Goal: Find specific page/section: Find specific page/section

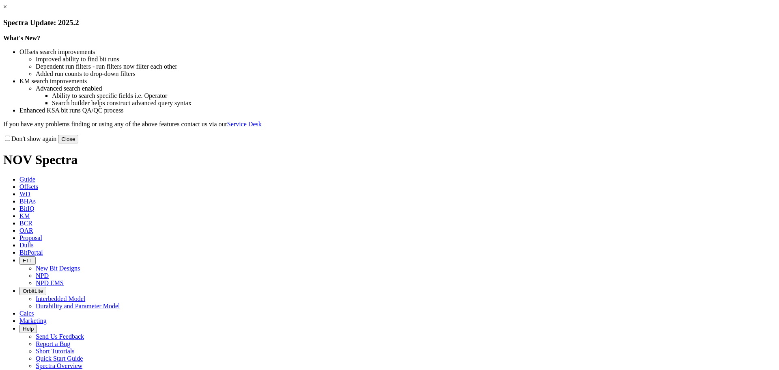
click at [78, 143] on button "Close" at bounding box center [68, 139] width 20 height 9
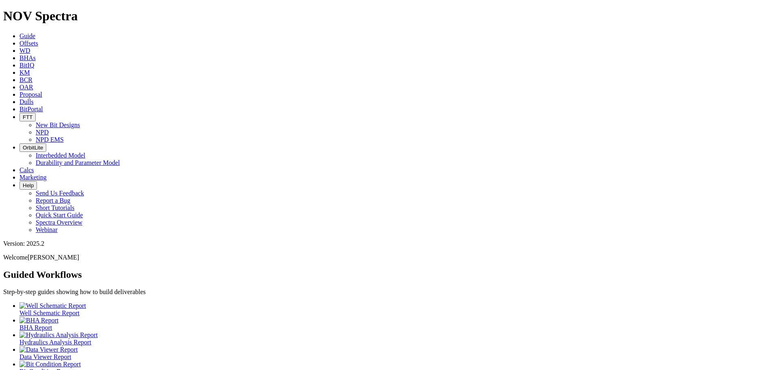
click at [32, 114] on span "FTT" at bounding box center [28, 117] width 10 height 6
click at [80, 121] on link "New Bit Designs" at bounding box center [58, 124] width 44 height 7
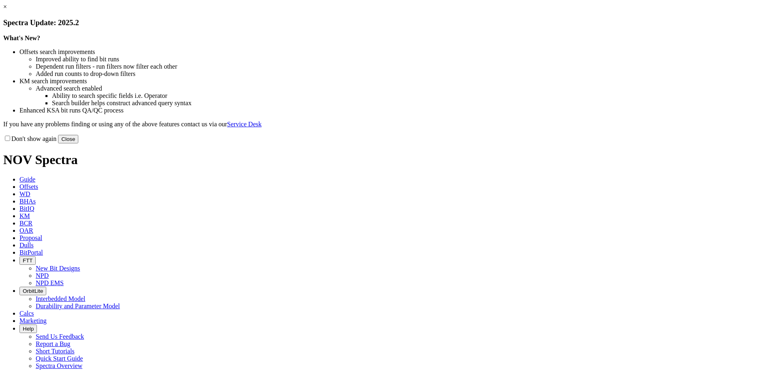
click at [78, 143] on button "Close" at bounding box center [68, 139] width 20 height 9
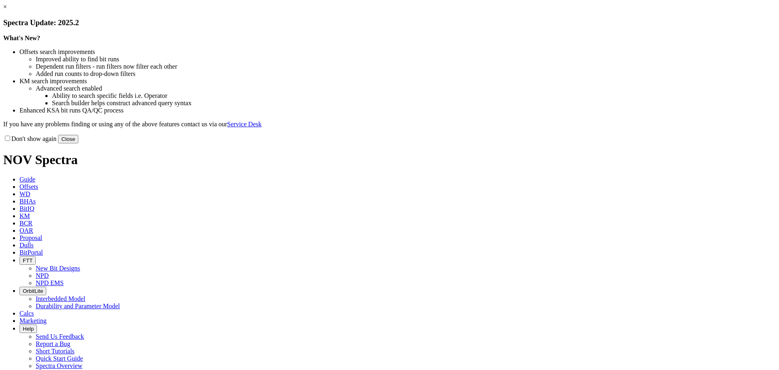
click at [78, 143] on button "Close" at bounding box center [68, 139] width 20 height 9
